Goal: Task Accomplishment & Management: Complete application form

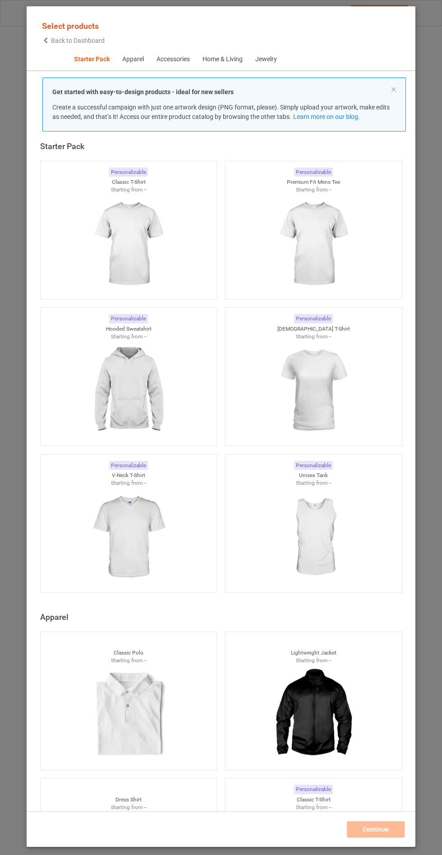
click at [132, 382] on img at bounding box center [128, 390] width 81 height 101
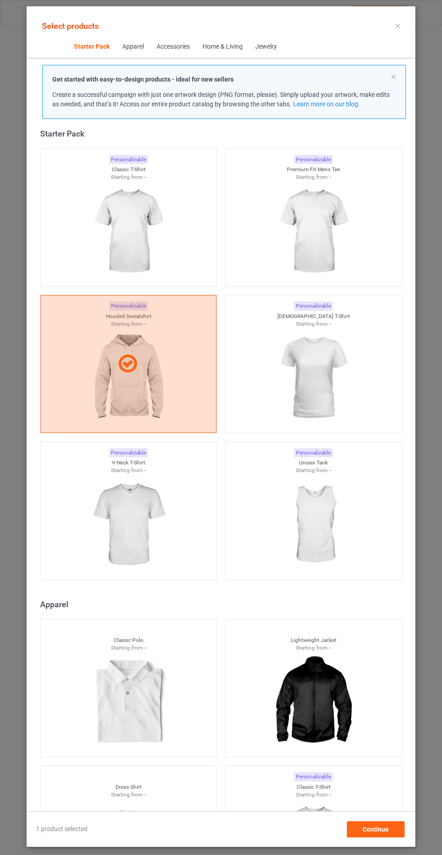
scroll to position [52, 0]
click at [388, 826] on div "Continue" at bounding box center [376, 829] width 58 height 16
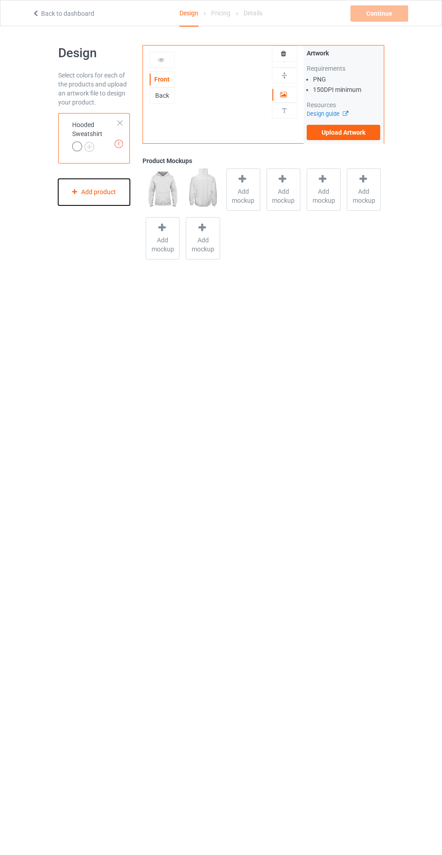
click at [107, 193] on div "Add product" at bounding box center [94, 192] width 72 height 27
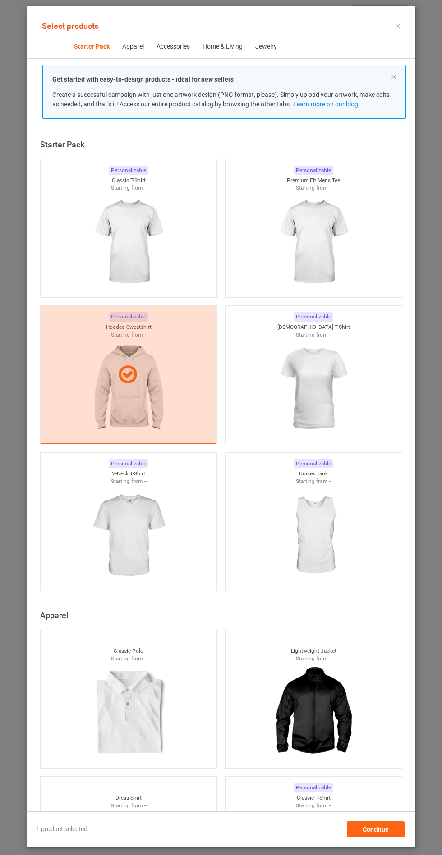
scroll to position [11, 0]
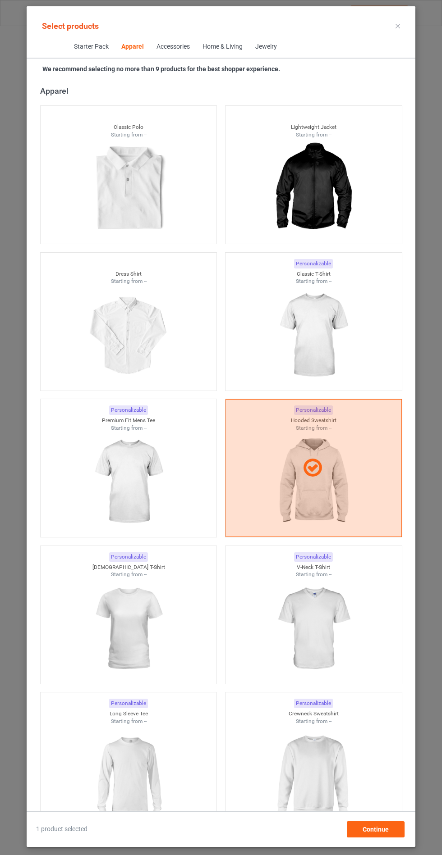
scroll to position [536, 0]
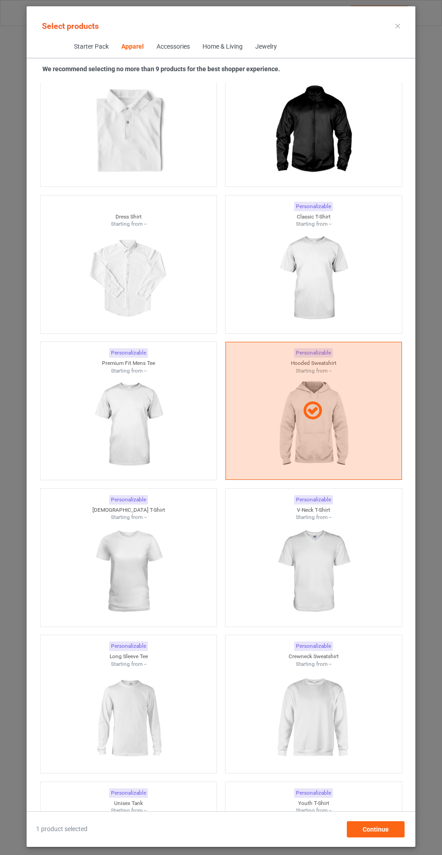
click at [335, 423] on div at bounding box center [313, 411] width 176 height 138
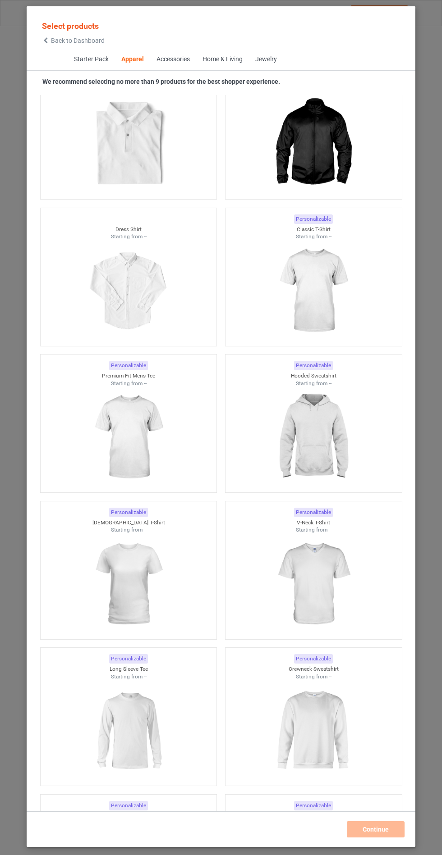
click at [352, 443] on img at bounding box center [313, 437] width 81 height 101
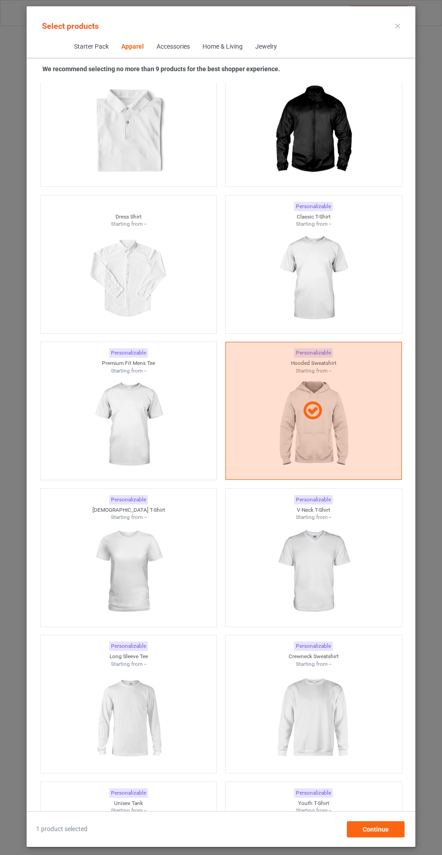
scroll to position [52, 0]
click at [381, 830] on span "Continue" at bounding box center [375, 829] width 26 height 7
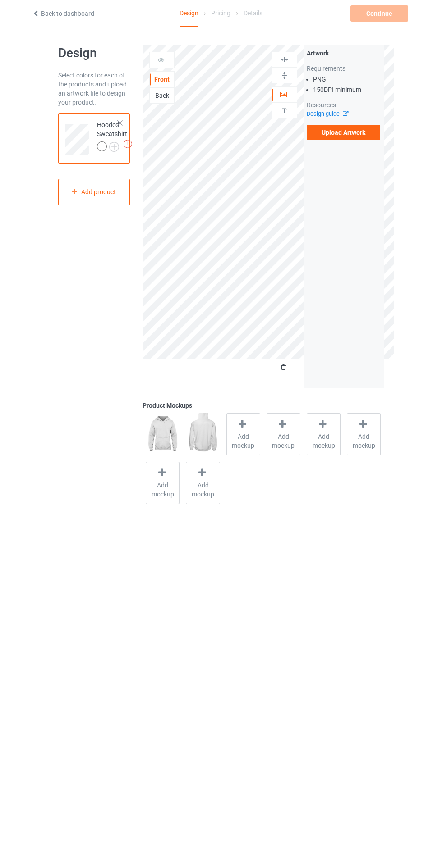
click at [234, 438] on span "Add mockup" at bounding box center [243, 441] width 33 height 18
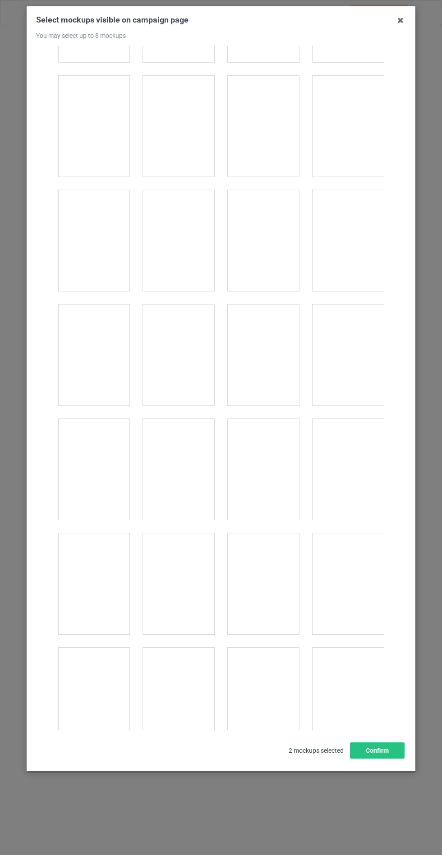
scroll to position [7273, 0]
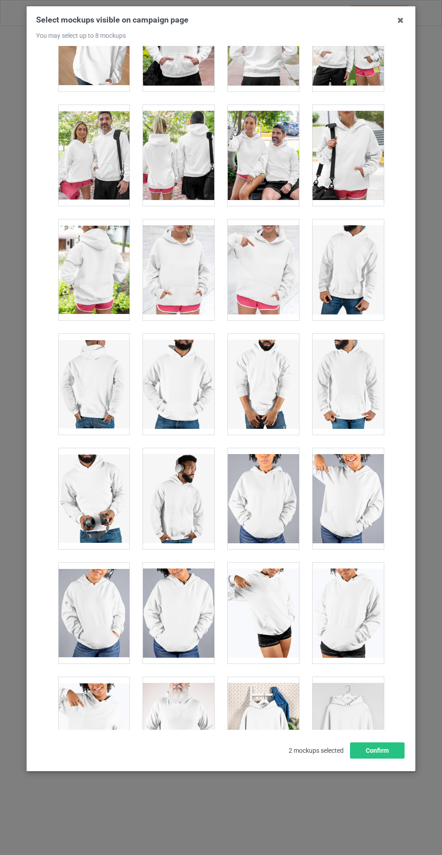
click at [15, 736] on div "Select mockups visible on campaign page You may select up to 8 mockups 1 2 2 mo…" at bounding box center [221, 427] width 442 height 855
click at [162, 264] on div at bounding box center [178, 269] width 71 height 101
click at [380, 759] on button "Confirm" at bounding box center [377, 751] width 55 height 16
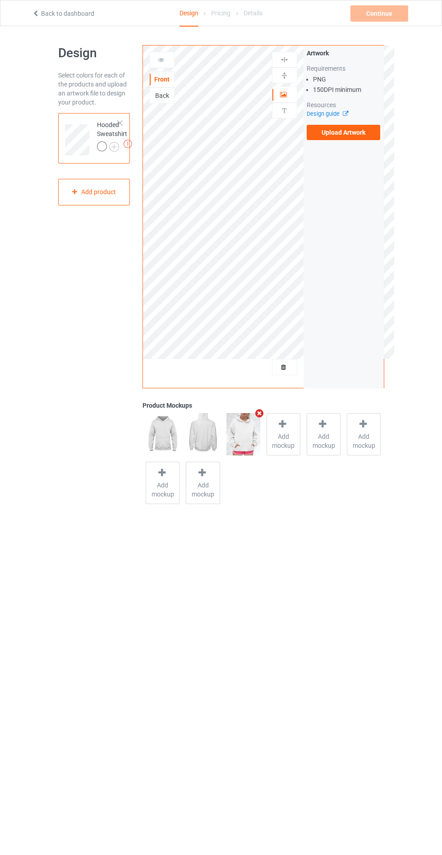
click at [0, 0] on img at bounding box center [0, 0] width 0 height 0
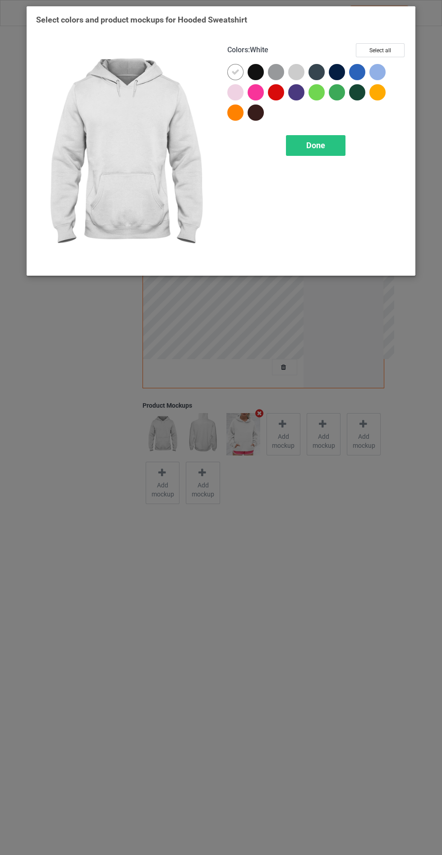
click at [250, 79] on div at bounding box center [257, 74] width 20 height 20
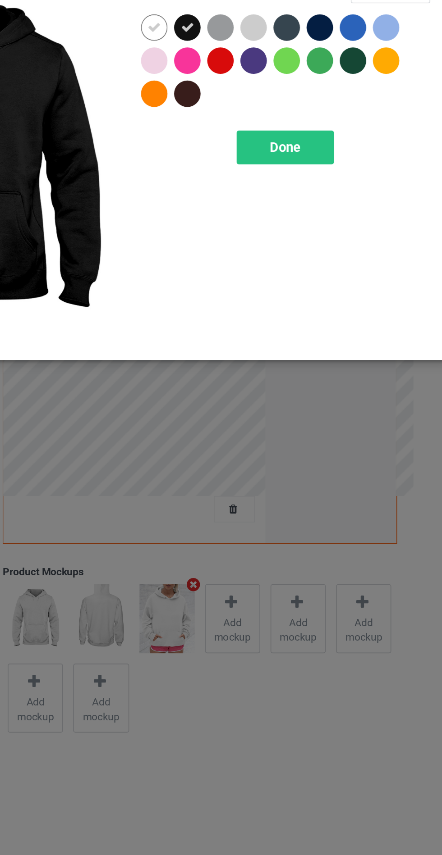
click at [274, 73] on div at bounding box center [276, 72] width 16 height 16
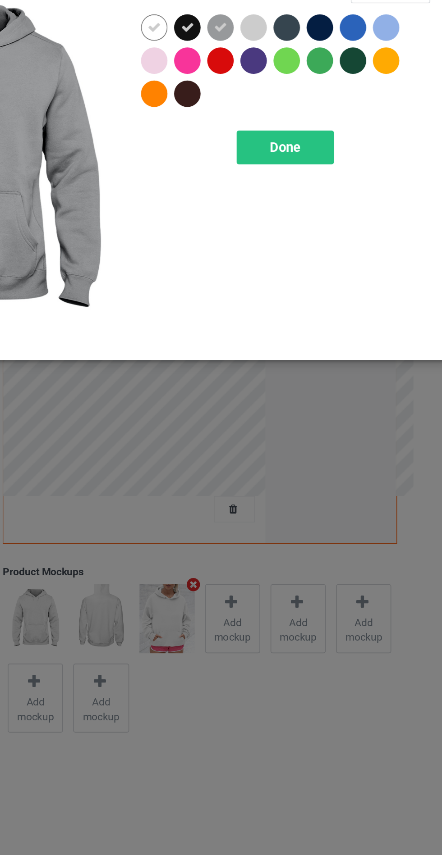
click at [336, 78] on div at bounding box center [337, 72] width 16 height 16
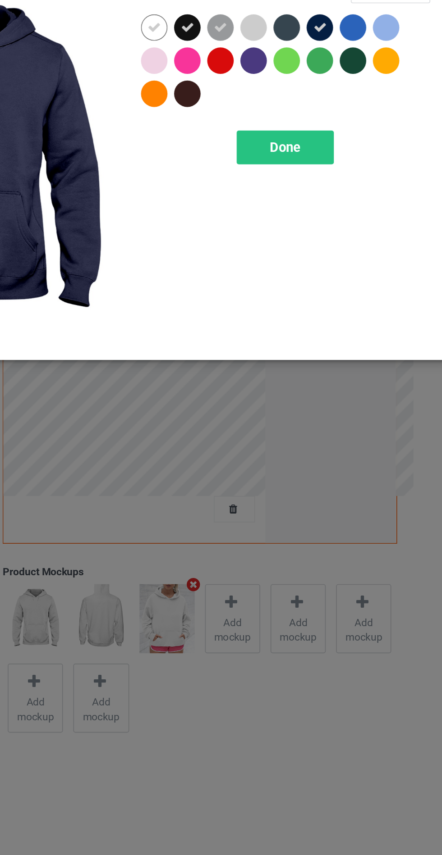
click at [311, 74] on div at bounding box center [316, 72] width 16 height 16
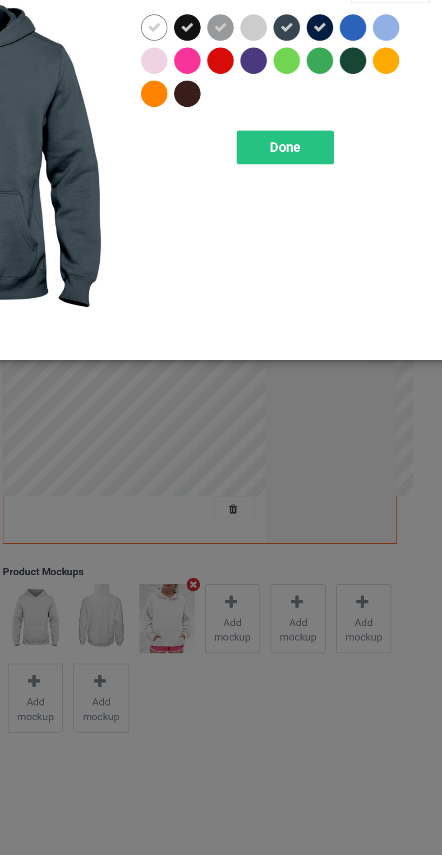
click at [257, 111] on div at bounding box center [255, 113] width 16 height 16
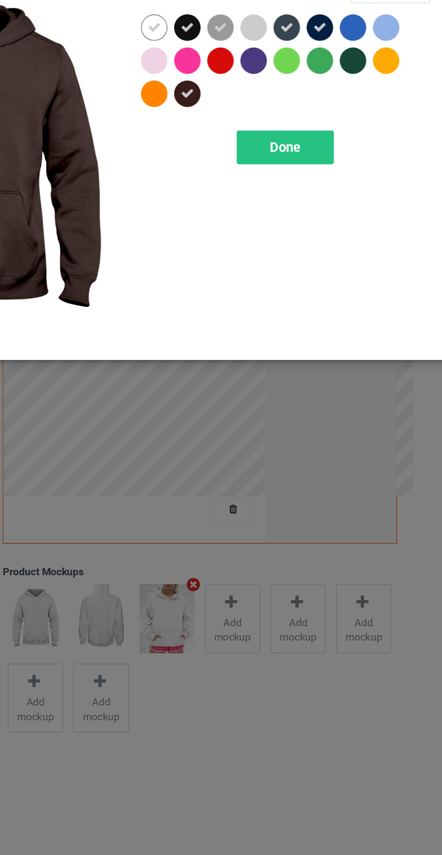
click at [325, 145] on div "Done" at bounding box center [315, 145] width 59 height 21
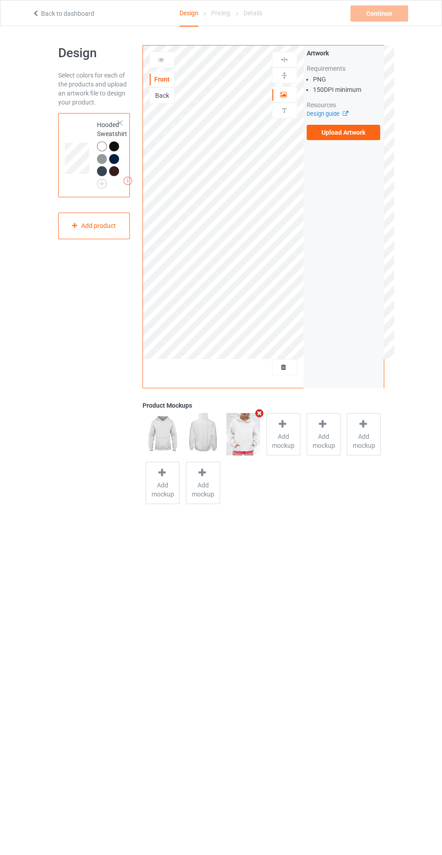
click at [372, 127] on label "Upload Artwork" at bounding box center [343, 132] width 74 height 15
click at [0, 0] on input "Upload Artwork" at bounding box center [0, 0] width 0 height 0
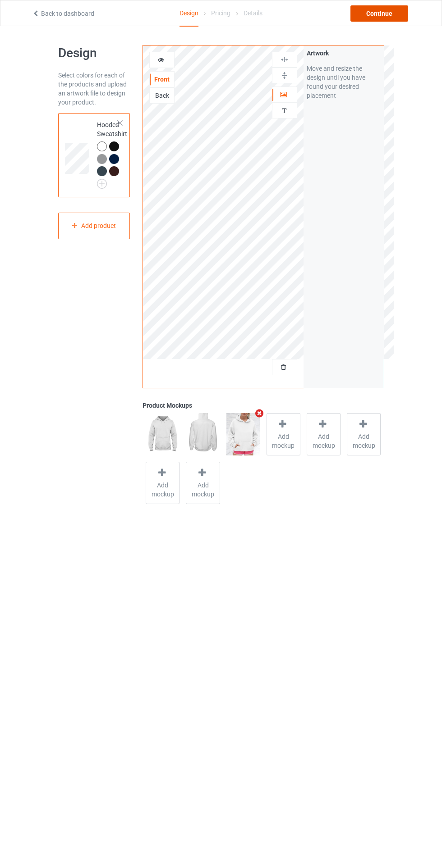
click at [391, 7] on div "Continue" at bounding box center [379, 13] width 58 height 16
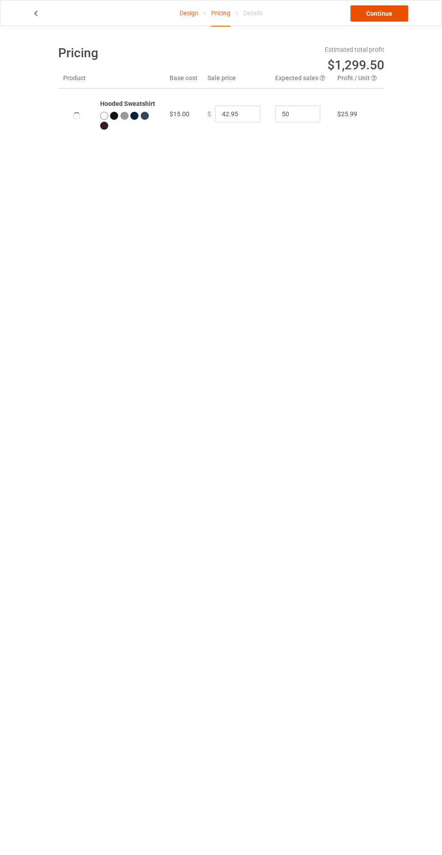
click at [390, 7] on link "Continue" at bounding box center [379, 13] width 58 height 16
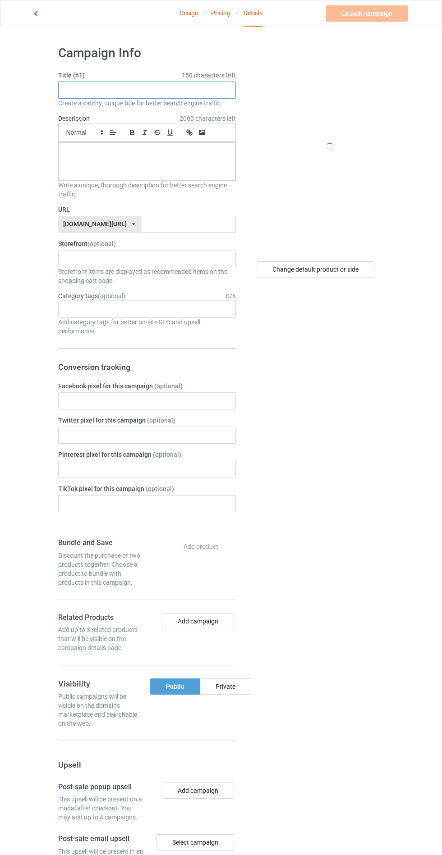
click at [168, 90] on input "text" at bounding box center [147, 90] width 178 height 17
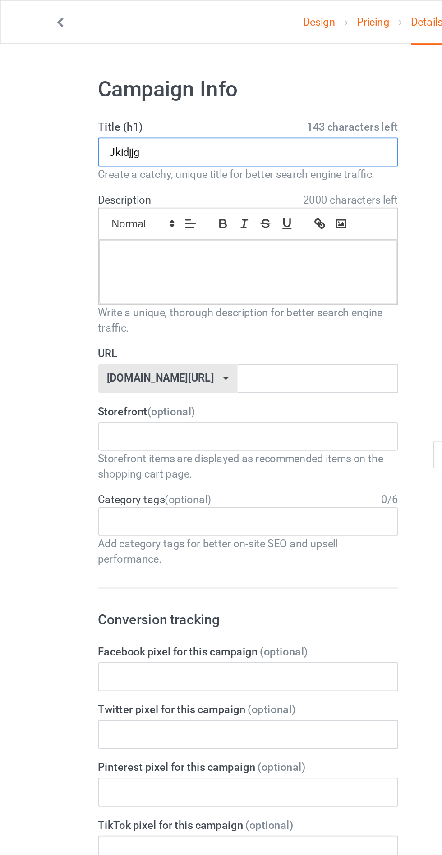
type input "Jkidjjg"
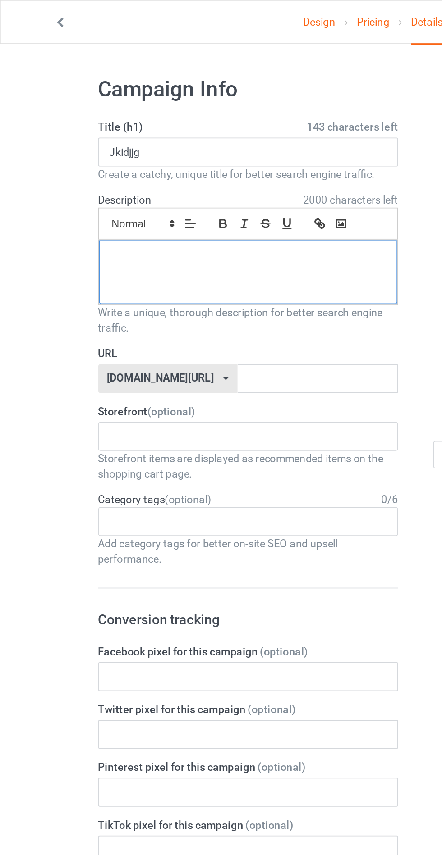
click at [84, 178] on div at bounding box center [147, 161] width 177 height 38
click at [141, 224] on input "text" at bounding box center [188, 224] width 95 height 17
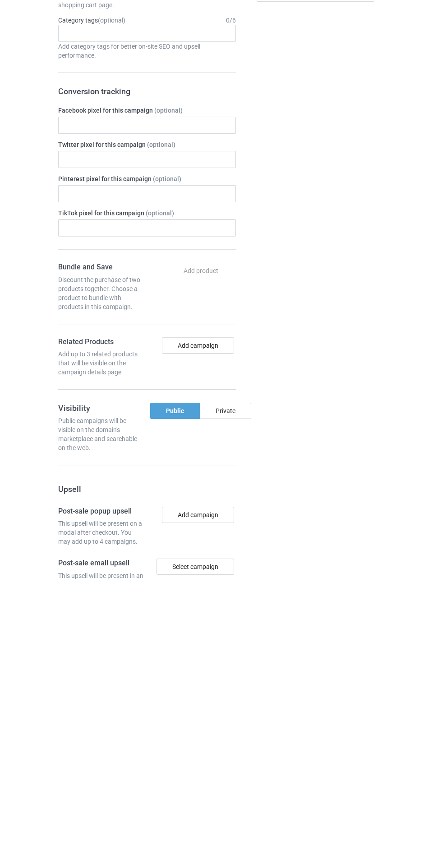
type input "Djdjdenek"
click at [240, 693] on div "Private" at bounding box center [225, 687] width 51 height 16
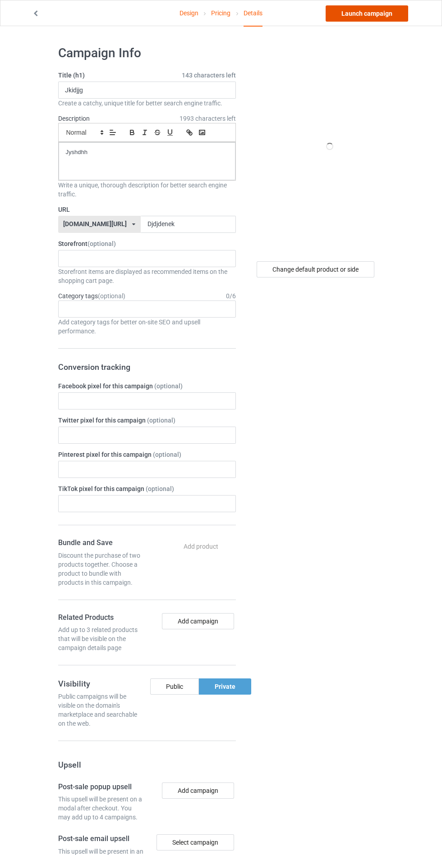
click at [367, 13] on link "Launch campaign" at bounding box center [366, 13] width 82 height 16
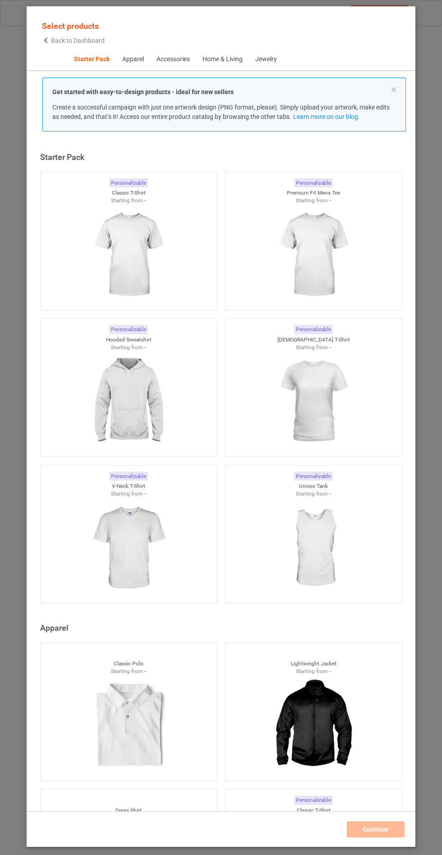
scroll to position [11, 0]
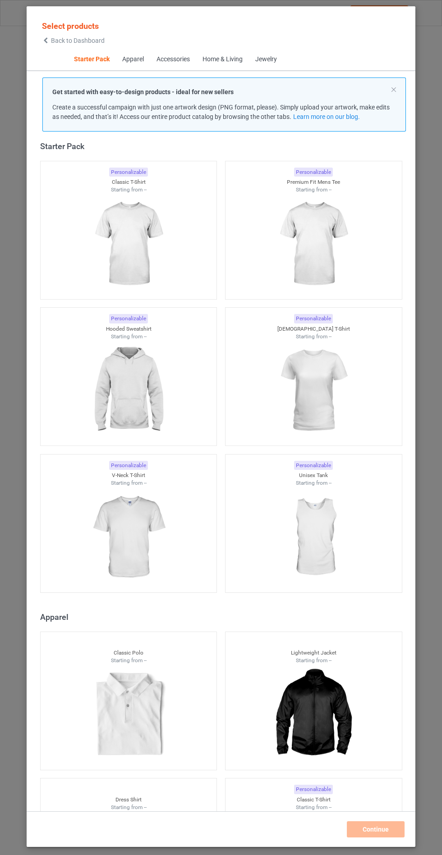
click at [148, 390] on img at bounding box center [128, 390] width 81 height 101
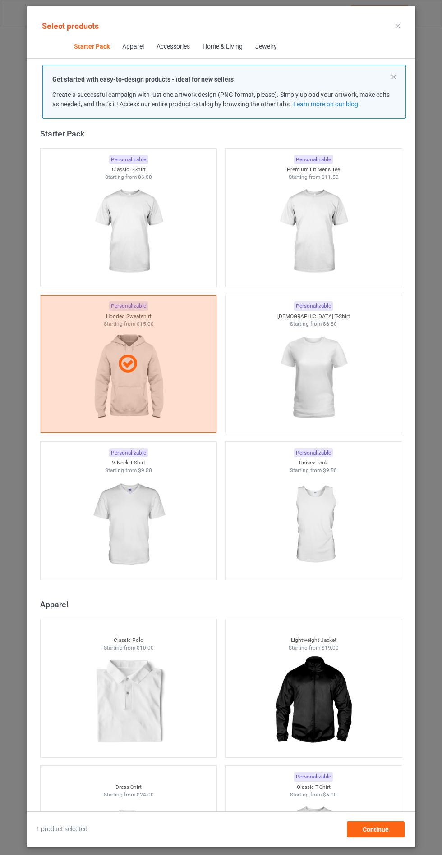
scroll to position [52, 0]
click at [396, 835] on div "Continue" at bounding box center [376, 829] width 58 height 16
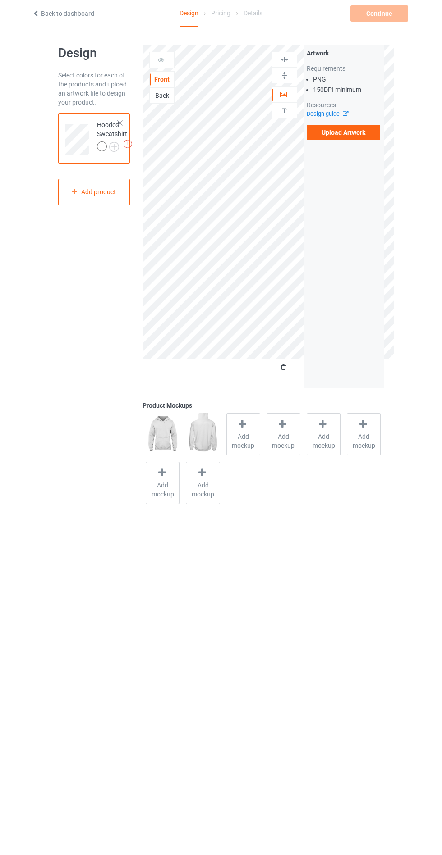
click at [243, 436] on span "Add mockup" at bounding box center [243, 441] width 33 height 18
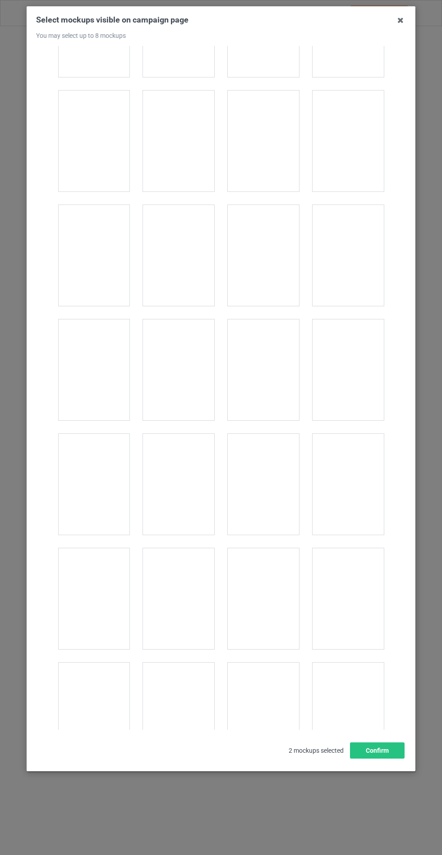
scroll to position [7273, 0]
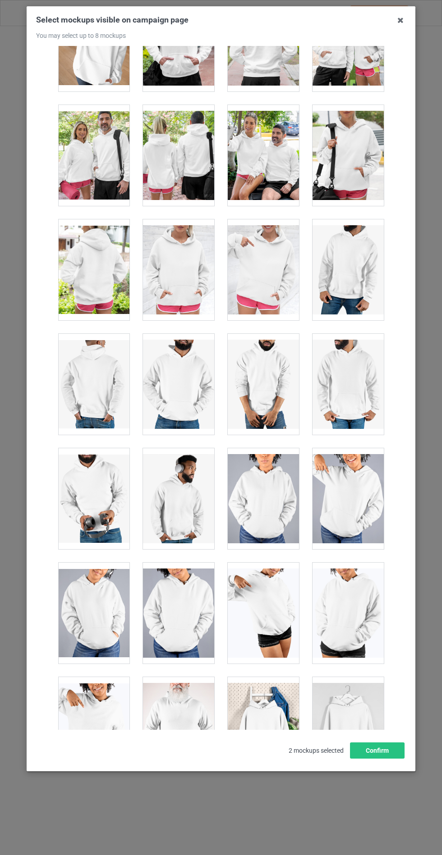
click at [165, 239] on div at bounding box center [178, 269] width 71 height 101
click at [385, 759] on button "Confirm" at bounding box center [377, 751] width 55 height 16
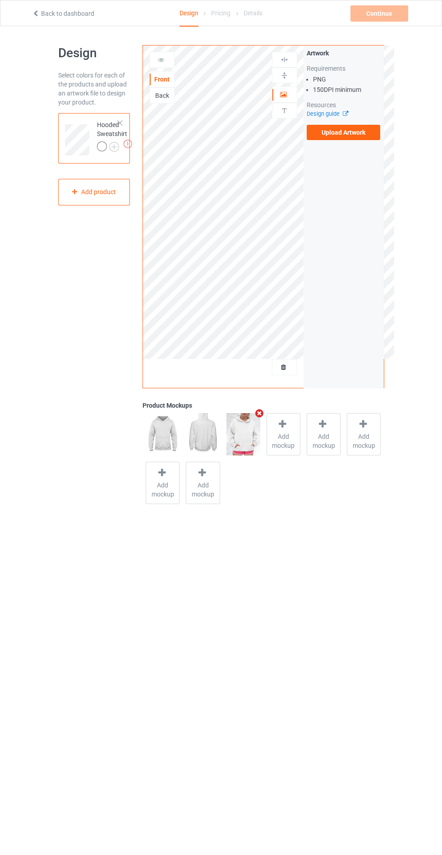
click at [0, 0] on img at bounding box center [0, 0] width 0 height 0
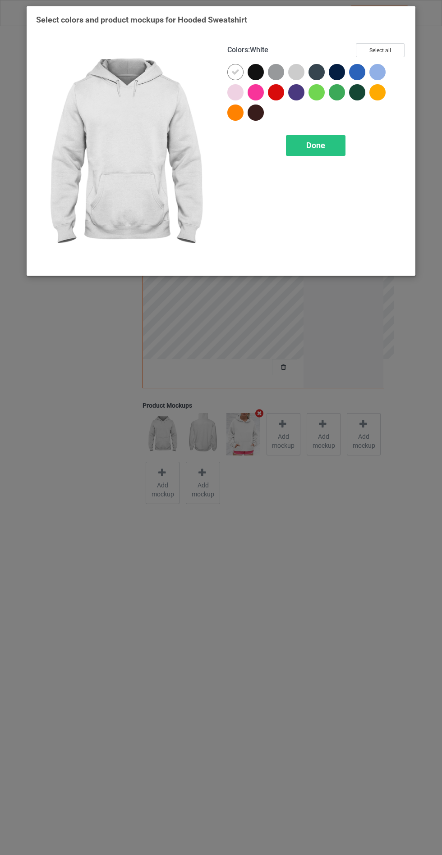
click at [252, 72] on div at bounding box center [255, 72] width 16 height 16
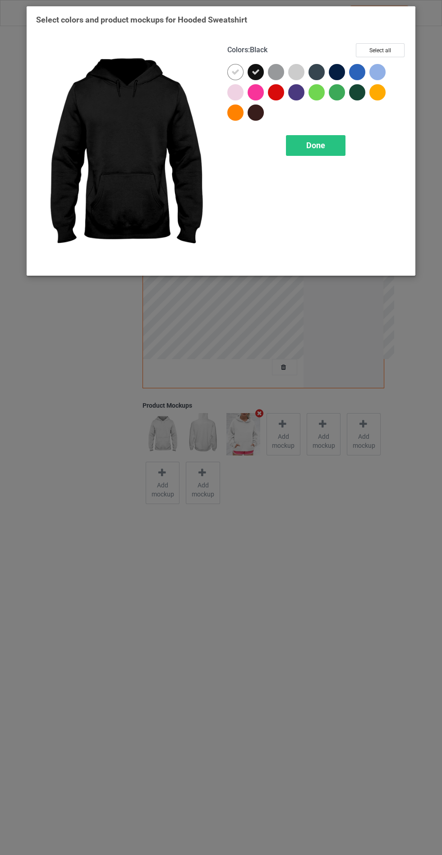
click at [273, 67] on div at bounding box center [276, 72] width 16 height 16
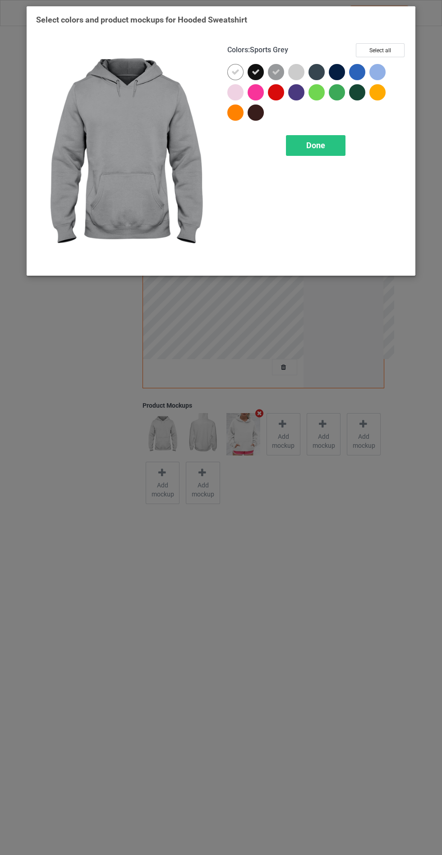
click at [338, 65] on div at bounding box center [337, 72] width 16 height 16
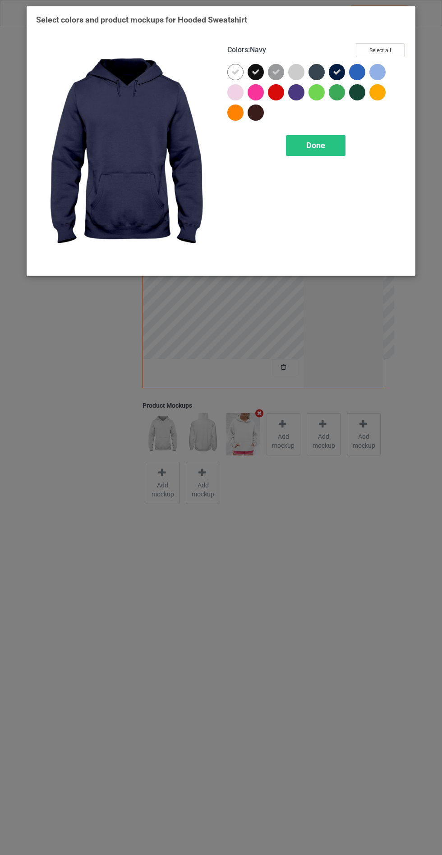
click at [316, 68] on div at bounding box center [316, 72] width 16 height 16
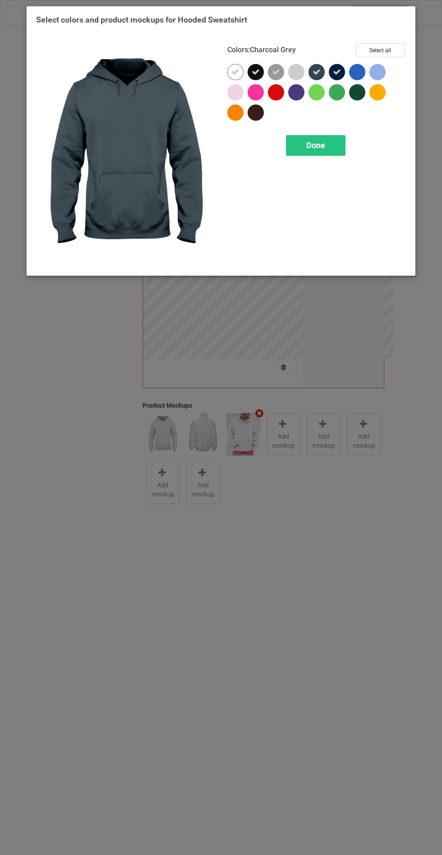
click at [290, 97] on div at bounding box center [296, 92] width 16 height 16
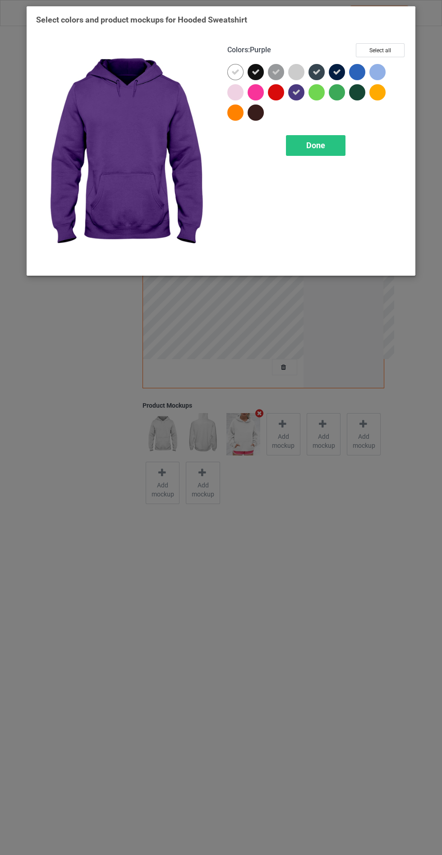
click at [257, 116] on div at bounding box center [255, 113] width 16 height 16
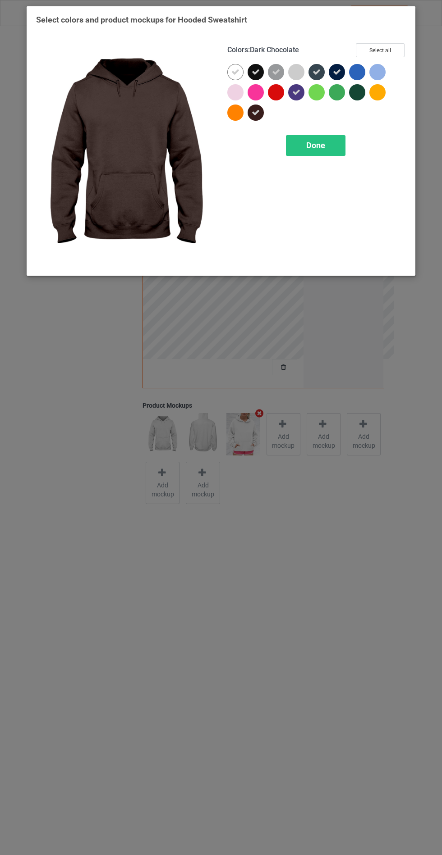
click at [314, 146] on span "Done" at bounding box center [315, 145] width 19 height 9
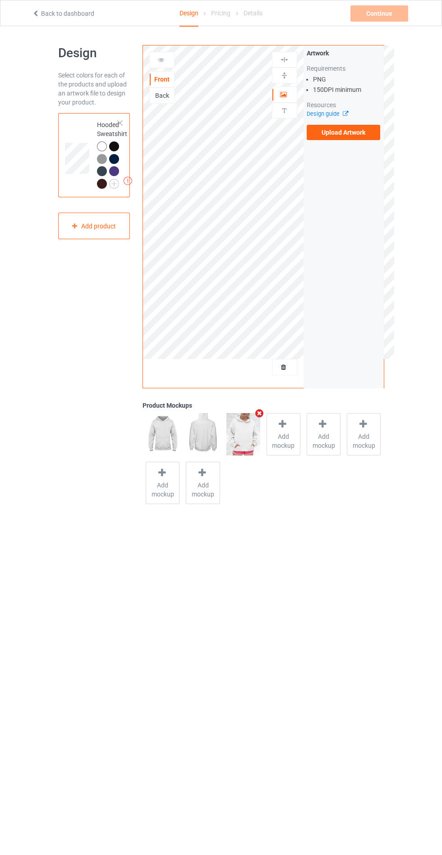
click at [349, 135] on label "Upload Artwork" at bounding box center [343, 132] width 74 height 15
click at [0, 0] on input "Upload Artwork" at bounding box center [0, 0] width 0 height 0
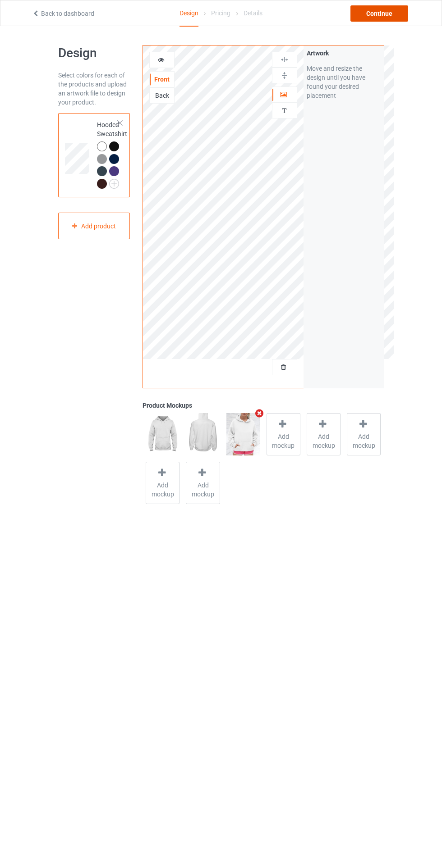
click at [392, 10] on div "Continue" at bounding box center [379, 13] width 58 height 16
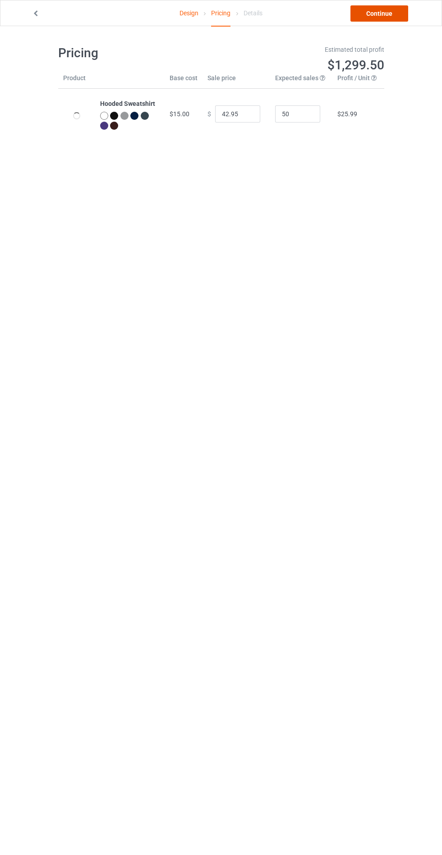
click at [396, 14] on link "Continue" at bounding box center [379, 13] width 58 height 16
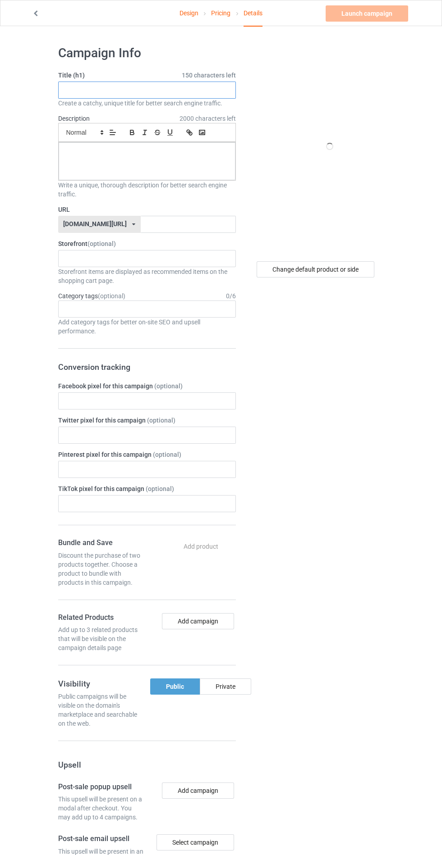
click at [173, 97] on input "text" at bounding box center [147, 90] width 178 height 17
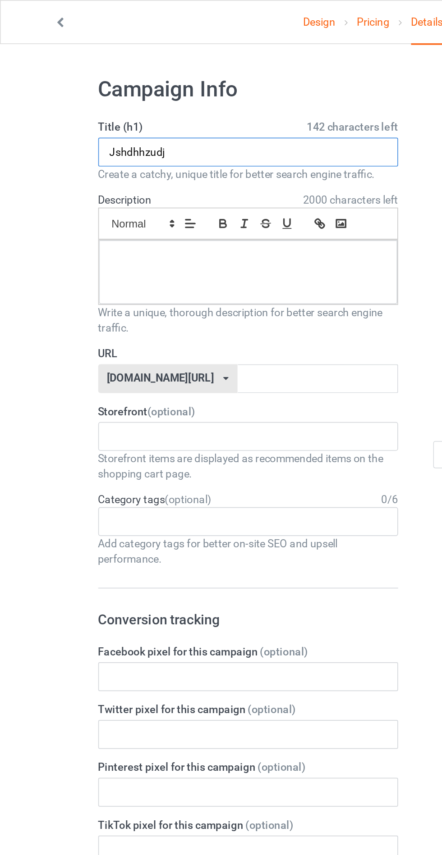
type input "Jshdhhzudj"
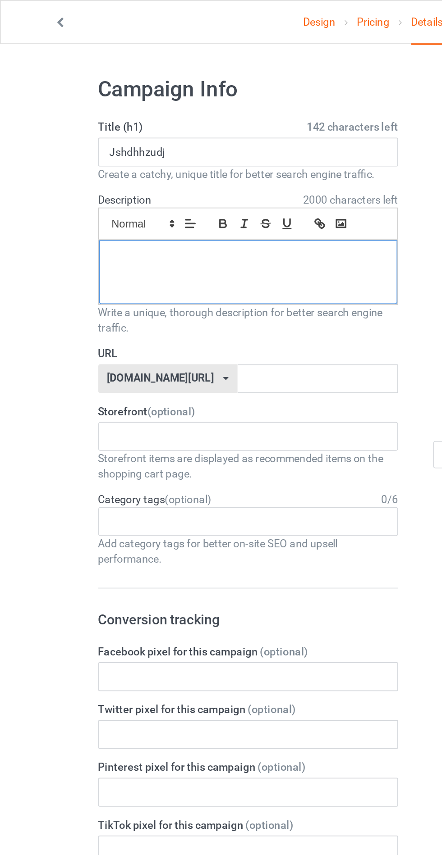
click at [100, 179] on div at bounding box center [147, 161] width 177 height 38
click at [141, 222] on input "text" at bounding box center [188, 224] width 95 height 17
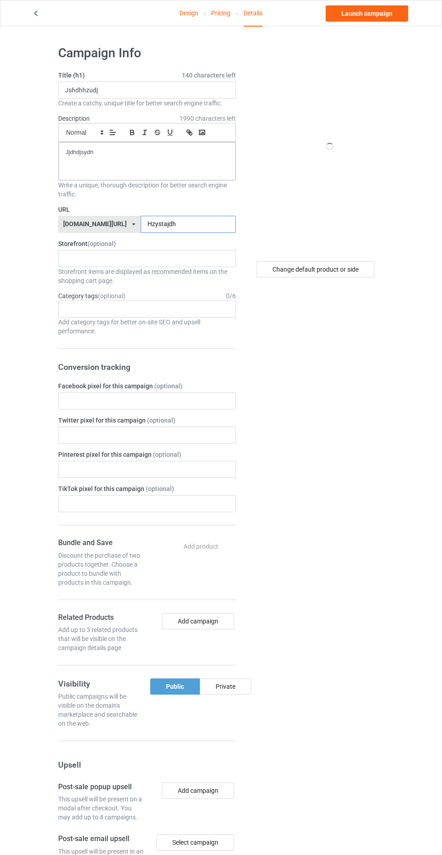
type input "Hzystajdh"
click at [235, 679] on div "Private" at bounding box center [225, 687] width 51 height 16
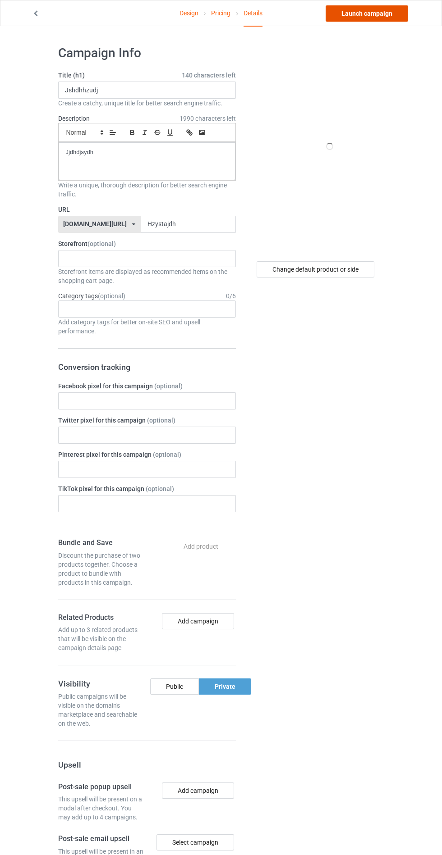
click at [382, 13] on link "Launch campaign" at bounding box center [366, 13] width 82 height 16
